Goal: Information Seeking & Learning: Learn about a topic

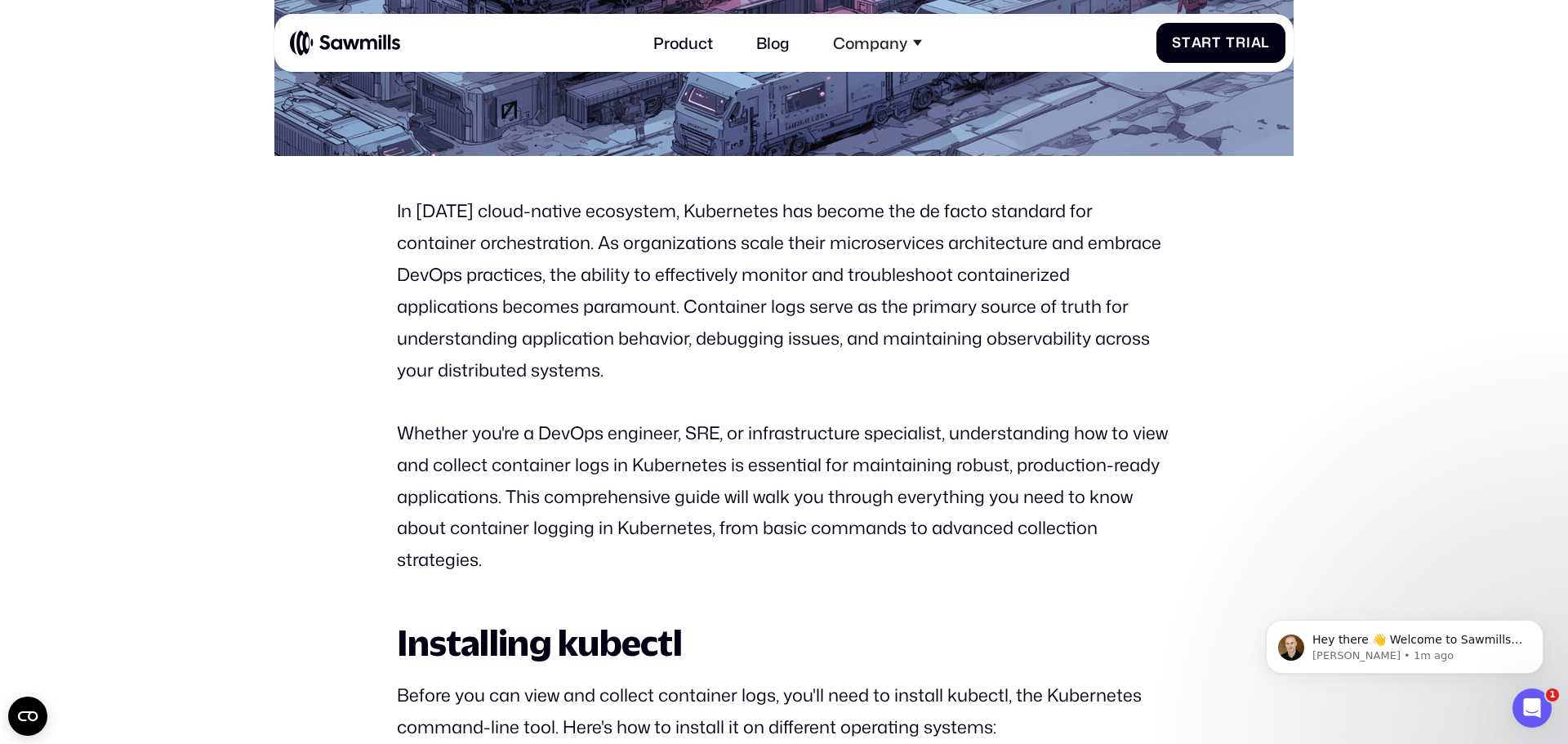
drag, startPoint x: 634, startPoint y: 372, endPoint x: 398, endPoint y: 217, distance: 282.3
click at [398, 216] on p "In [DATE] cloud-native ecosystem, Kubernetes has become the de facto standard f…" at bounding box center [784, 290] width 774 height 190
drag, startPoint x: 569, startPoint y: 343, endPoint x: 397, endPoint y: 211, distance: 216.8
click at [397, 211] on p "In [DATE] cloud-native ecosystem, Kubernetes has become the de facto standard f…" at bounding box center [784, 290] width 774 height 190
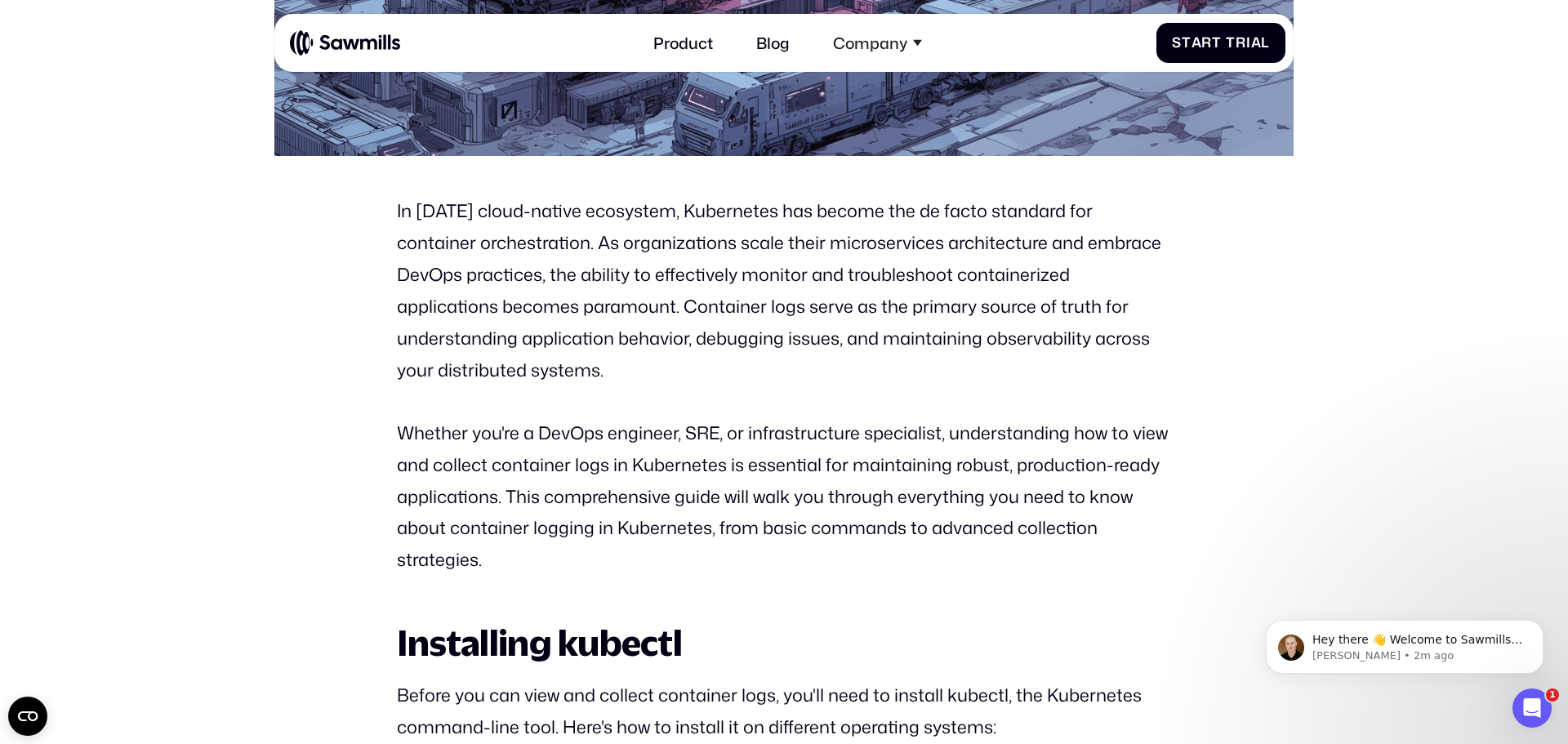
click at [550, 324] on p "In [DATE] cloud-native ecosystem, Kubernetes has become the de facto standard f…" at bounding box center [784, 290] width 774 height 190
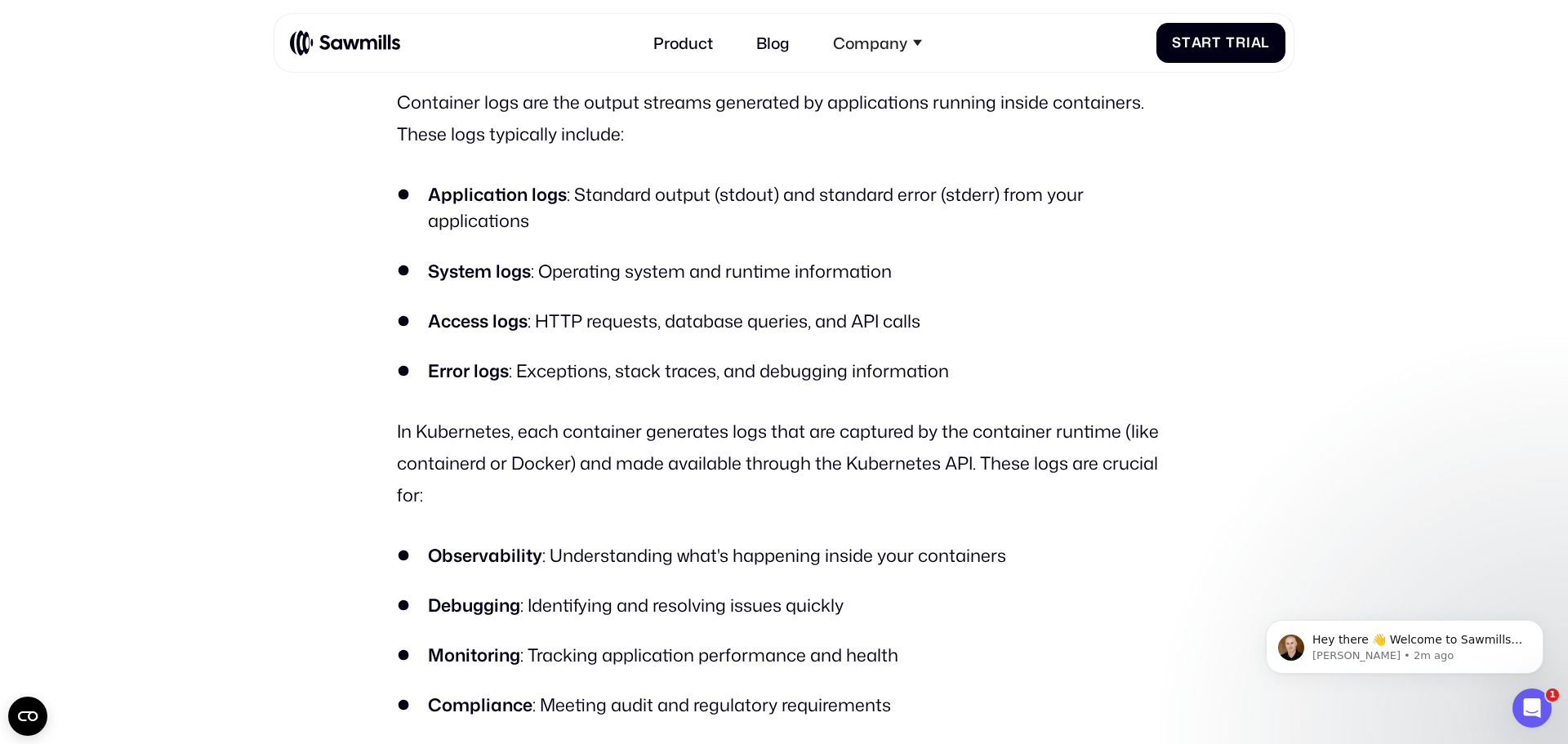
scroll to position [3263, 0]
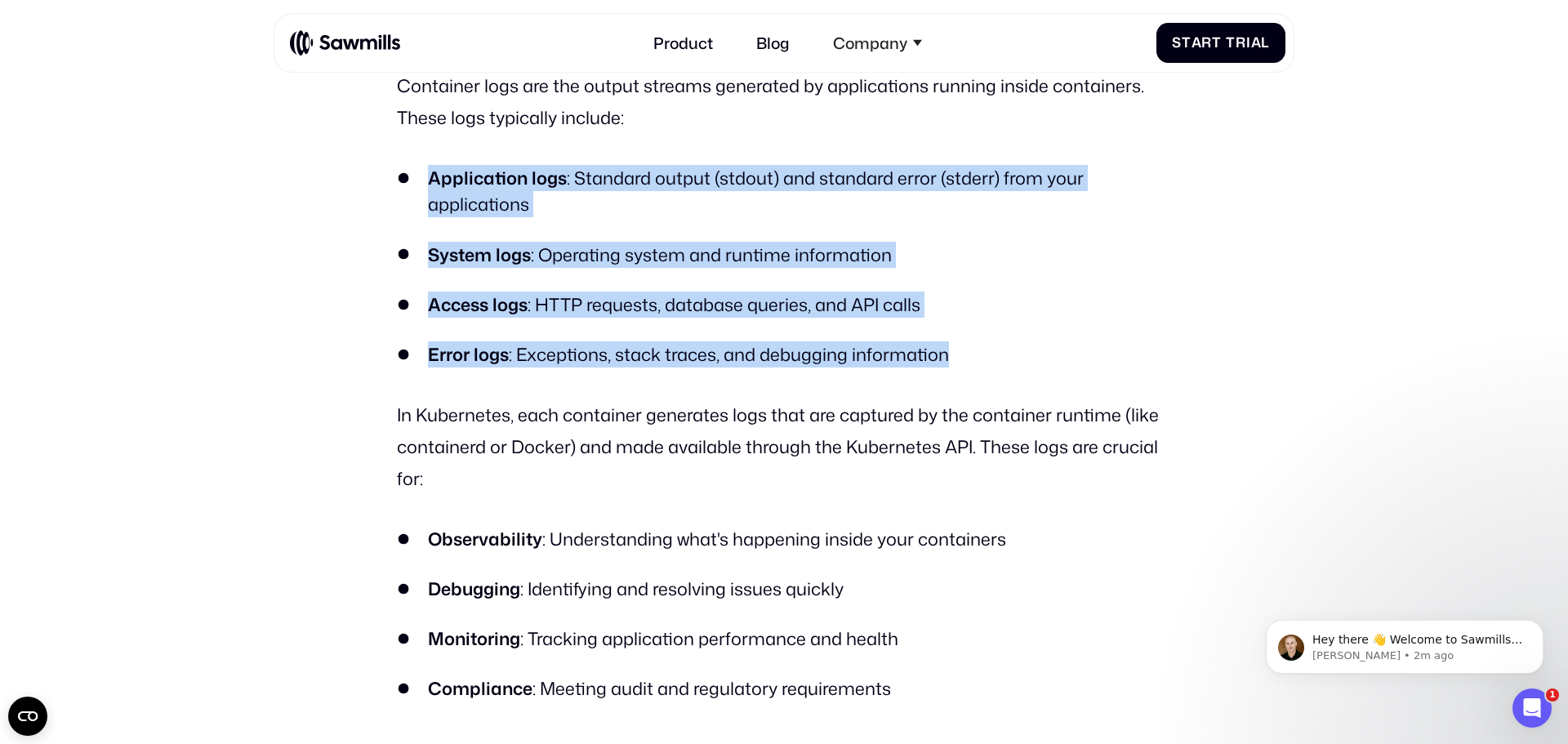
drag, startPoint x: 964, startPoint y: 368, endPoint x: 426, endPoint y: 195, distance: 565.1
click at [426, 195] on ul "Application logs : Standard output (stdout) and standard error (stderr) from yo…" at bounding box center [784, 266] width 774 height 202
click at [643, 218] on li "Application logs : Standard output (stdout) and standard error (stderr) from yo…" at bounding box center [784, 192] width 774 height 53
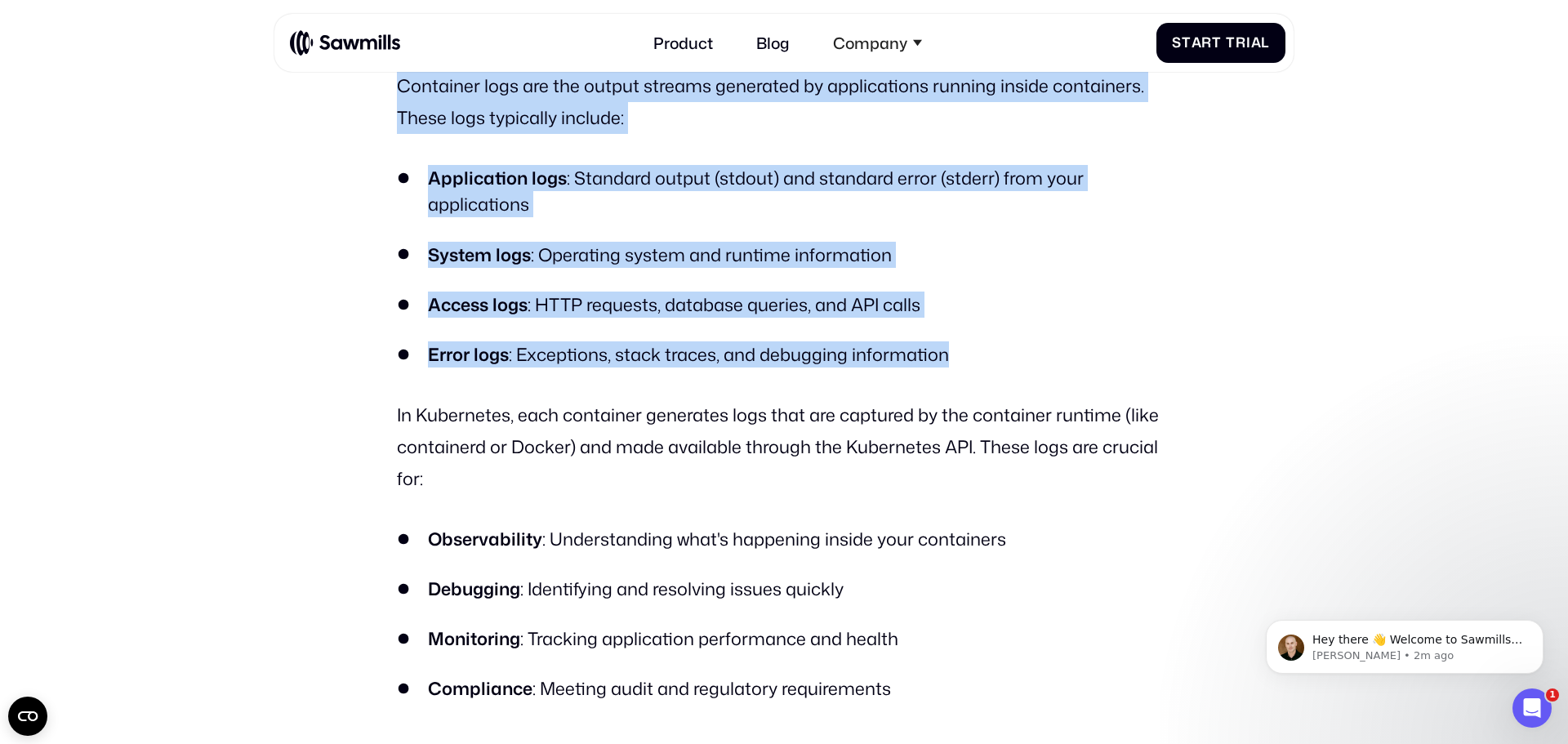
drag, startPoint x: 955, startPoint y: 369, endPoint x: 400, endPoint y: 105, distance: 614.6
click at [400, 105] on p "Container logs are the output streams generated by applications running inside …" at bounding box center [784, 102] width 774 height 63
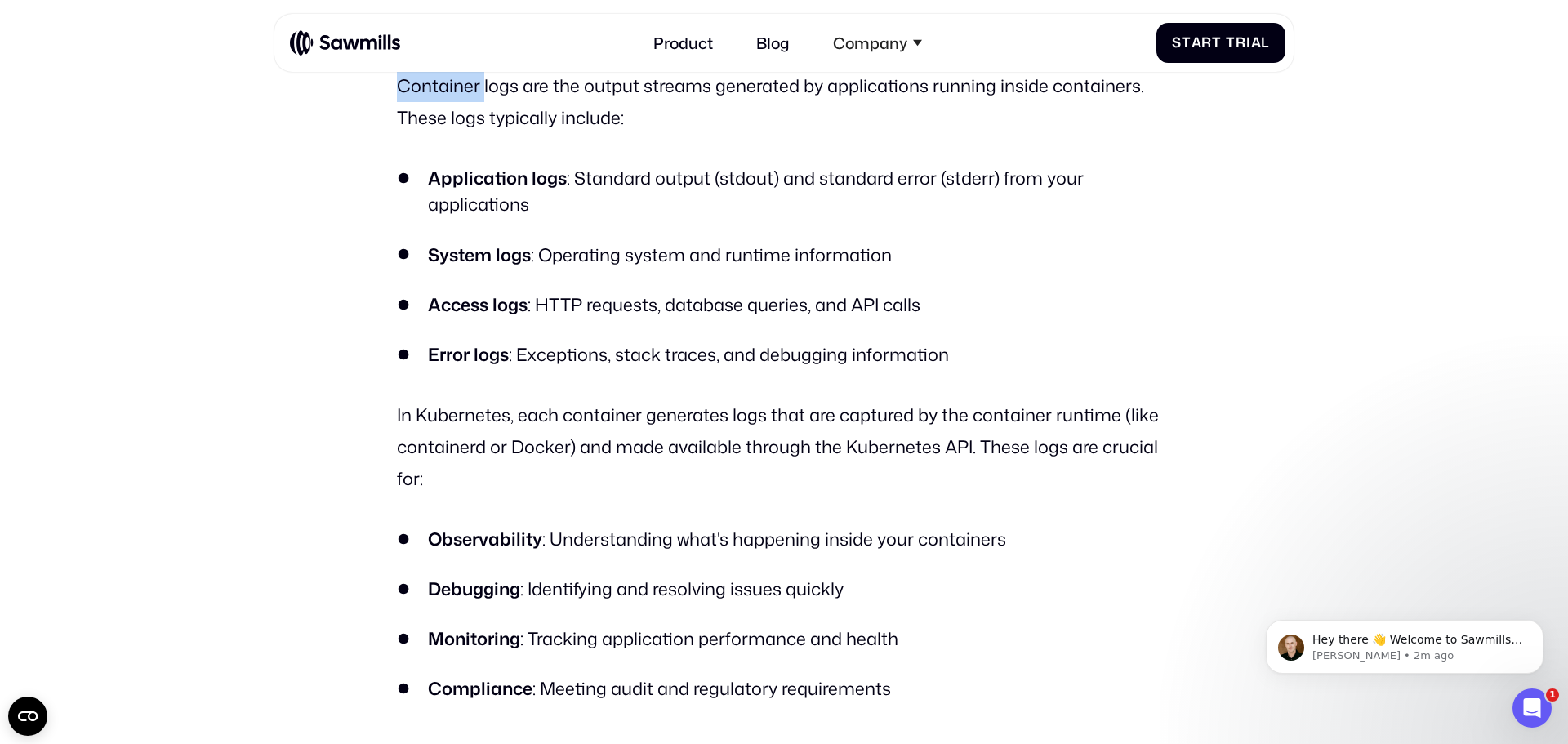
click at [400, 105] on p "Container logs are the output streams generated by applications running inside …" at bounding box center [784, 102] width 774 height 63
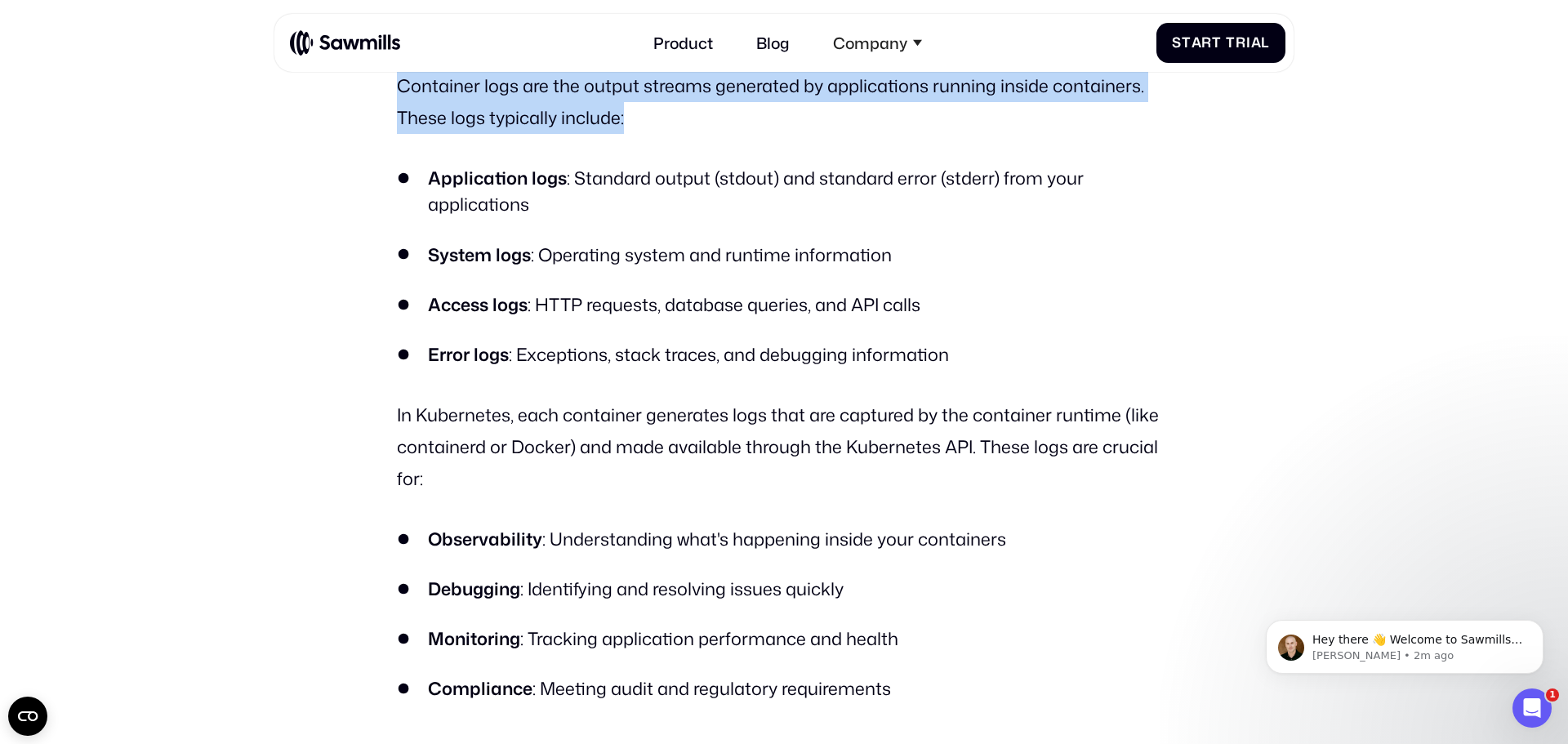
click at [400, 105] on p "Container logs are the output streams generated by applications running inside …" at bounding box center [784, 102] width 774 height 63
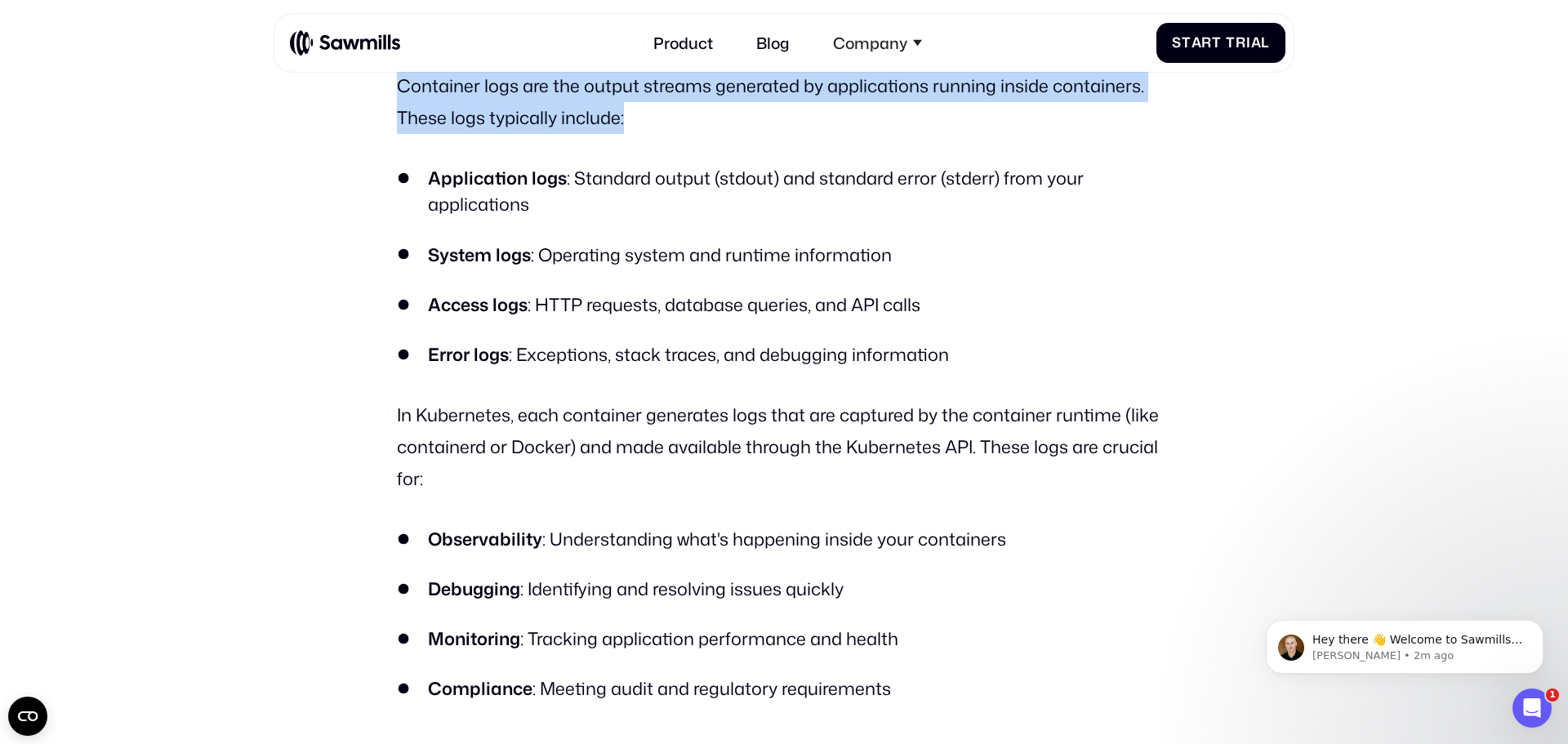
click at [400, 105] on p "Container logs are the output streams generated by applications running inside …" at bounding box center [784, 102] width 774 height 63
click at [398, 104] on p "Container logs are the output streams generated by applications running inside …" at bounding box center [784, 102] width 774 height 63
drag, startPoint x: 397, startPoint y: 103, endPoint x: 664, endPoint y: 134, distance: 268.8
click at [664, 134] on p "Container logs are the output streams generated by applications running inside …" at bounding box center [784, 102] width 774 height 63
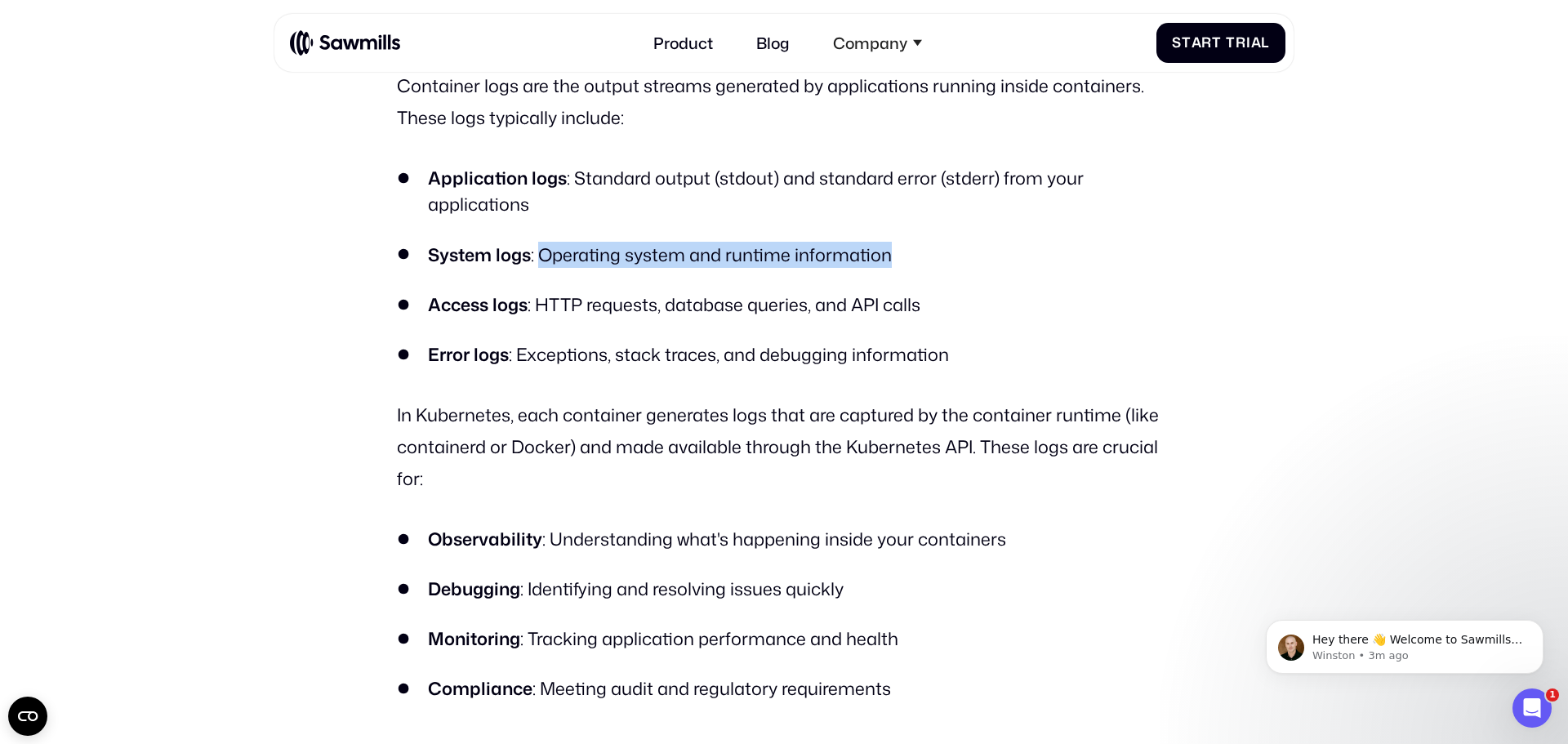
drag, startPoint x: 546, startPoint y: 262, endPoint x: 886, endPoint y: 288, distance: 341.0
click at [886, 288] on ul "Application logs : Standard output (stdout) and standard error (stderr) from yo…" at bounding box center [784, 266] width 774 height 202
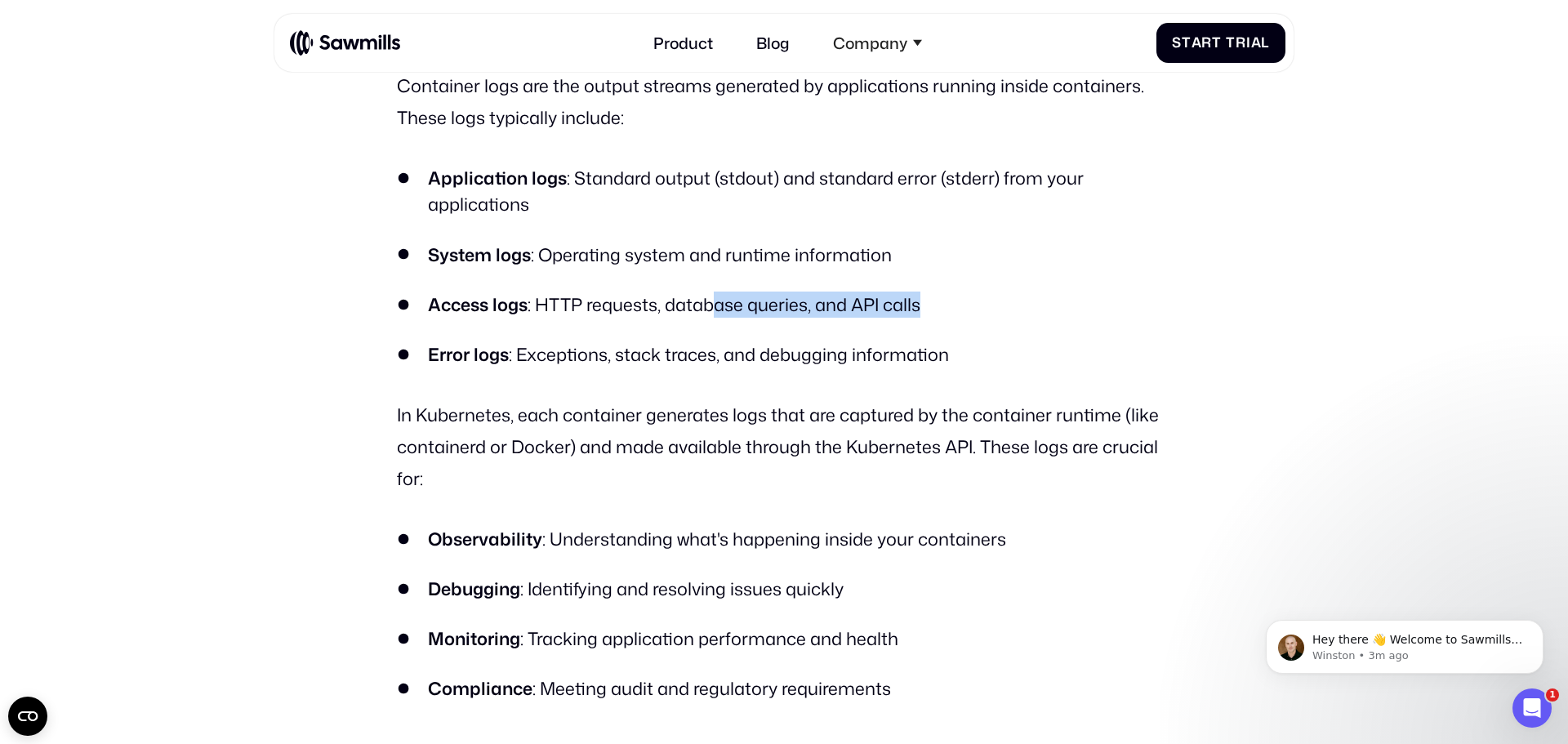
drag, startPoint x: 932, startPoint y: 310, endPoint x: 715, endPoint y: 313, distance: 217.0
click at [715, 313] on li "Access logs : HTTP requests, database queries, and API calls" at bounding box center [784, 304] width 774 height 27
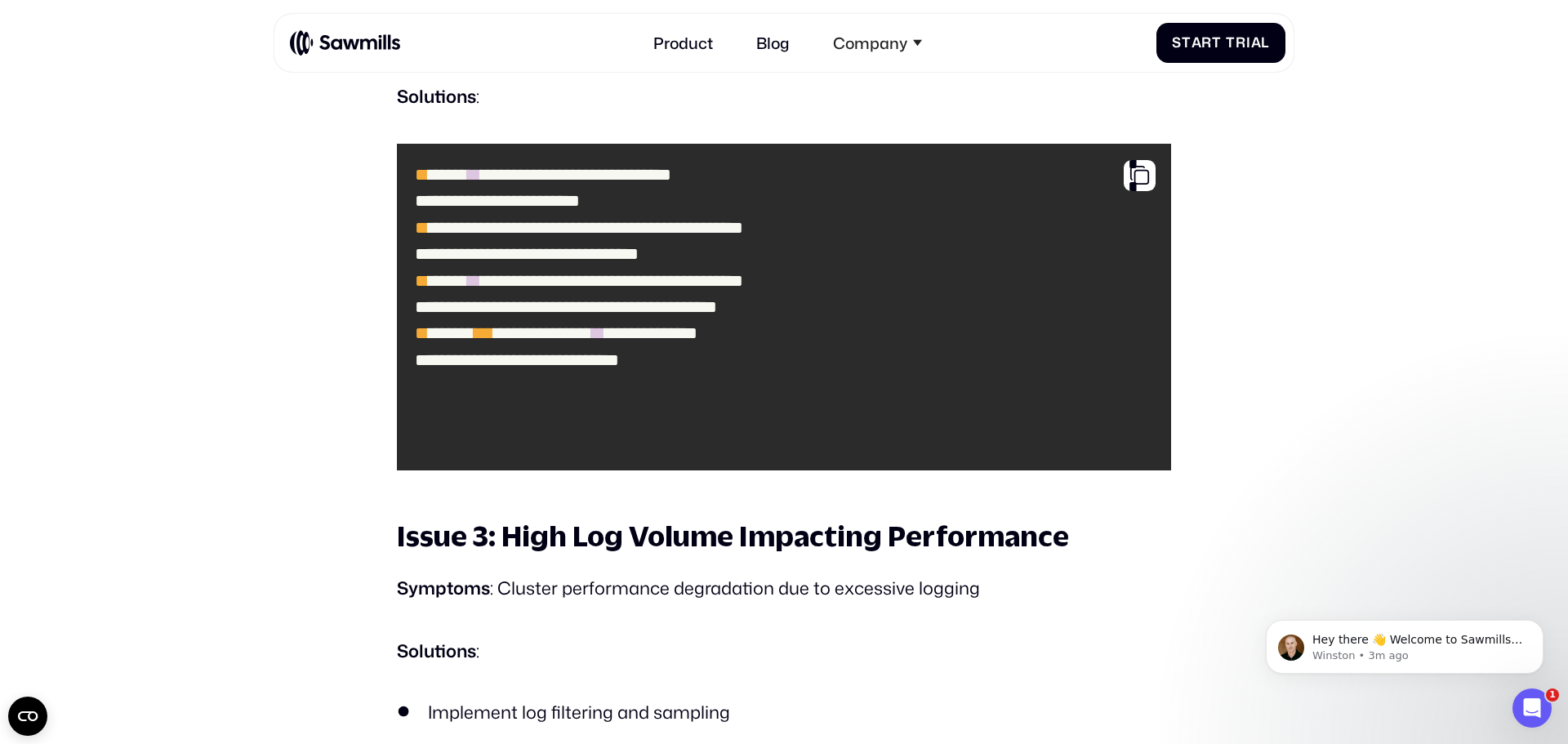
scroll to position [9855, 0]
